Goal: Task Accomplishment & Management: Use online tool/utility

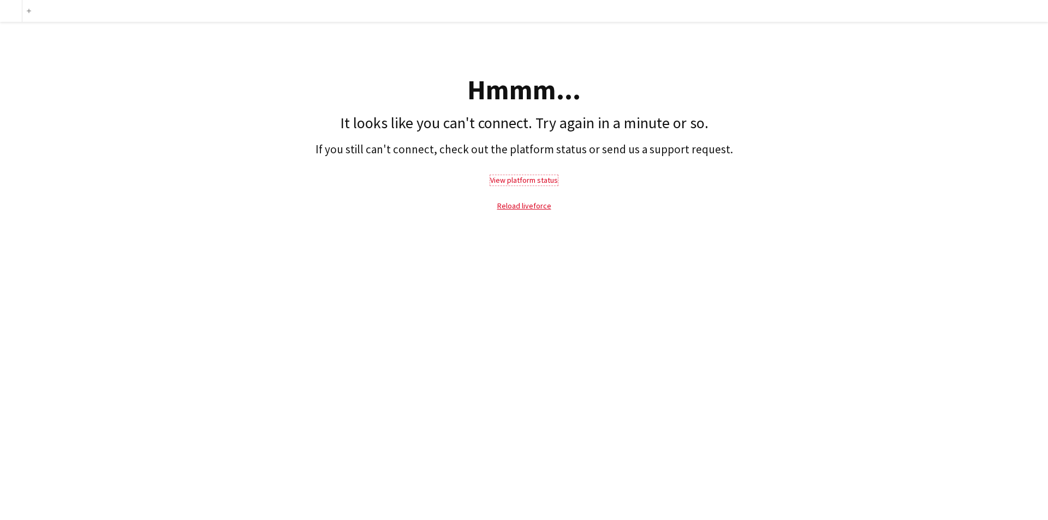
click at [525, 179] on link "View platform status" at bounding box center [524, 180] width 68 height 10
click at [539, 208] on link "Reload liveforce" at bounding box center [524, 206] width 54 height 10
click at [537, 206] on link "Reload liveforce" at bounding box center [524, 206] width 54 height 10
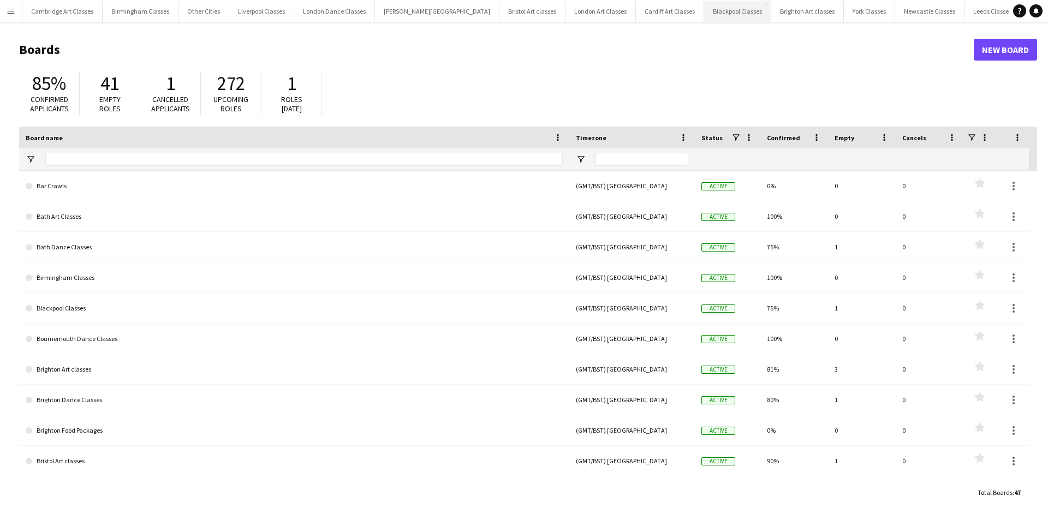
click at [704, 5] on button "Blackpool Classes Close" at bounding box center [737, 11] width 67 height 21
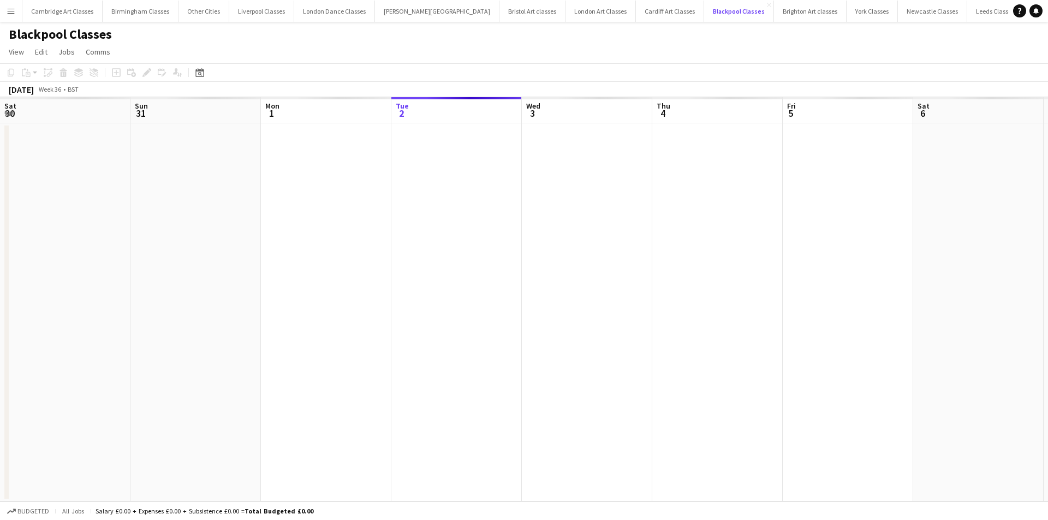
scroll to position [0, 261]
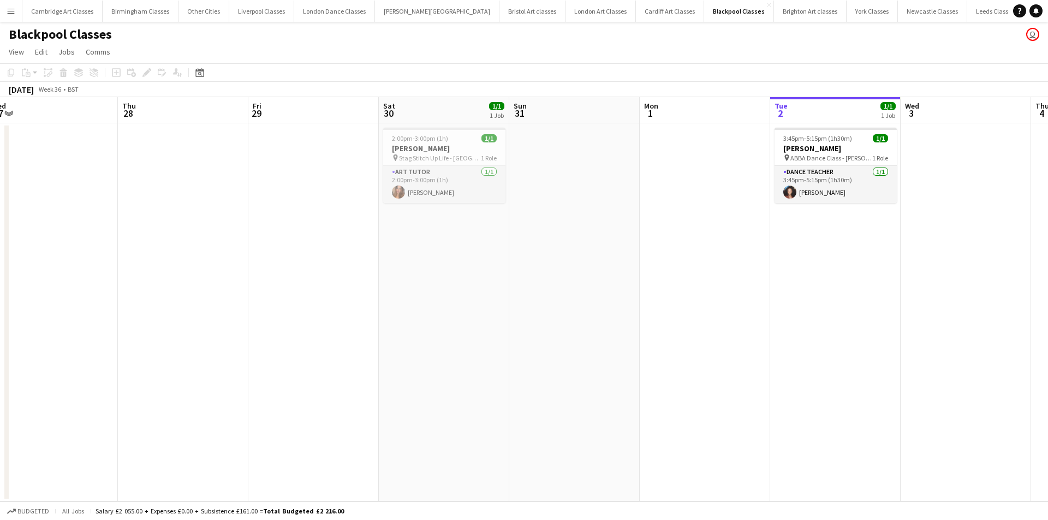
drag, startPoint x: 100, startPoint y: 228, endPoint x: 829, endPoint y: 232, distance: 728.4
click at [829, 232] on app-calendar-viewport "Mon 25 Tue 26 Wed 27 Thu 28 Fri 29 Sat 30 1/1 1 Job Sun 31 Mon 1 Tue 2 1/1 1 Jo…" at bounding box center [524, 299] width 1048 height 404
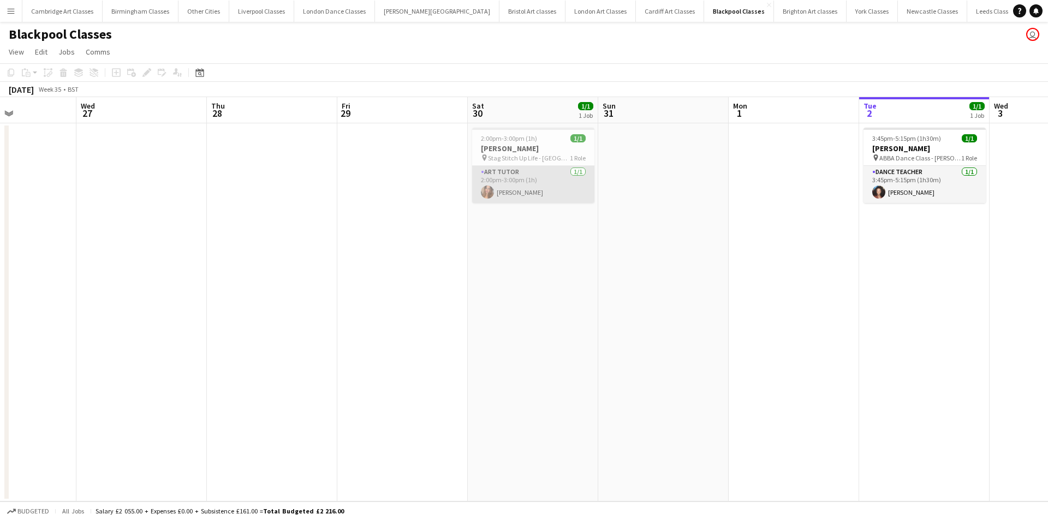
click at [547, 188] on app-card-role "Art Tutor [DATE] 2:00pm-3:00pm (1h) [PERSON_NAME]" at bounding box center [533, 184] width 122 height 37
